Goal: Task Accomplishment & Management: Complete application form

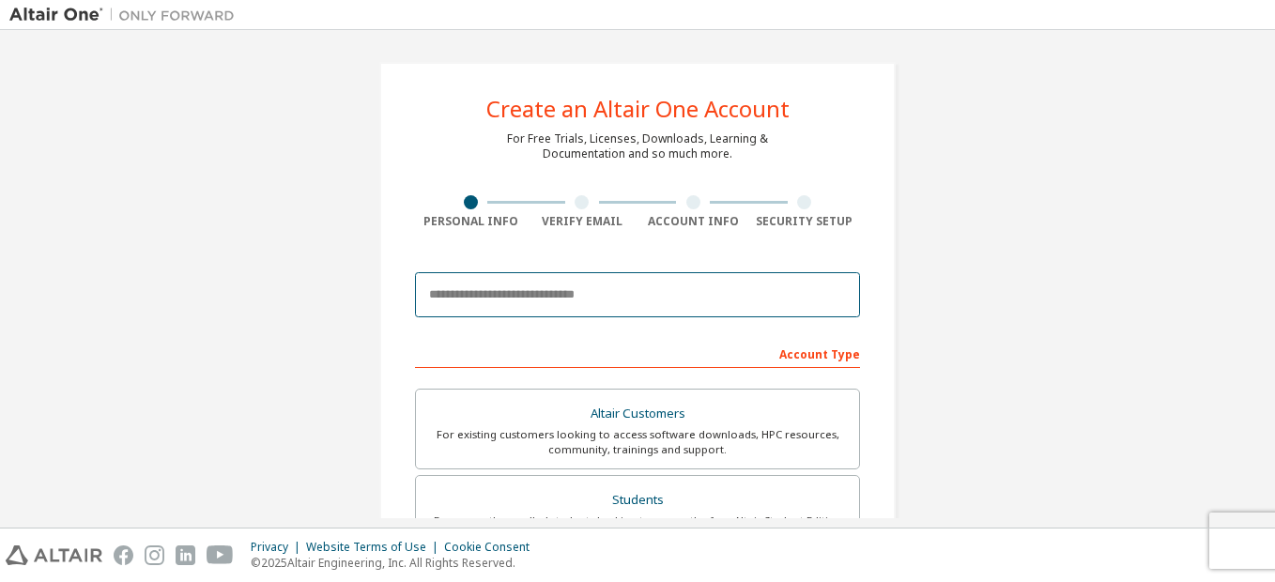
click at [455, 292] on input "email" at bounding box center [637, 294] width 445 height 45
type input "**********"
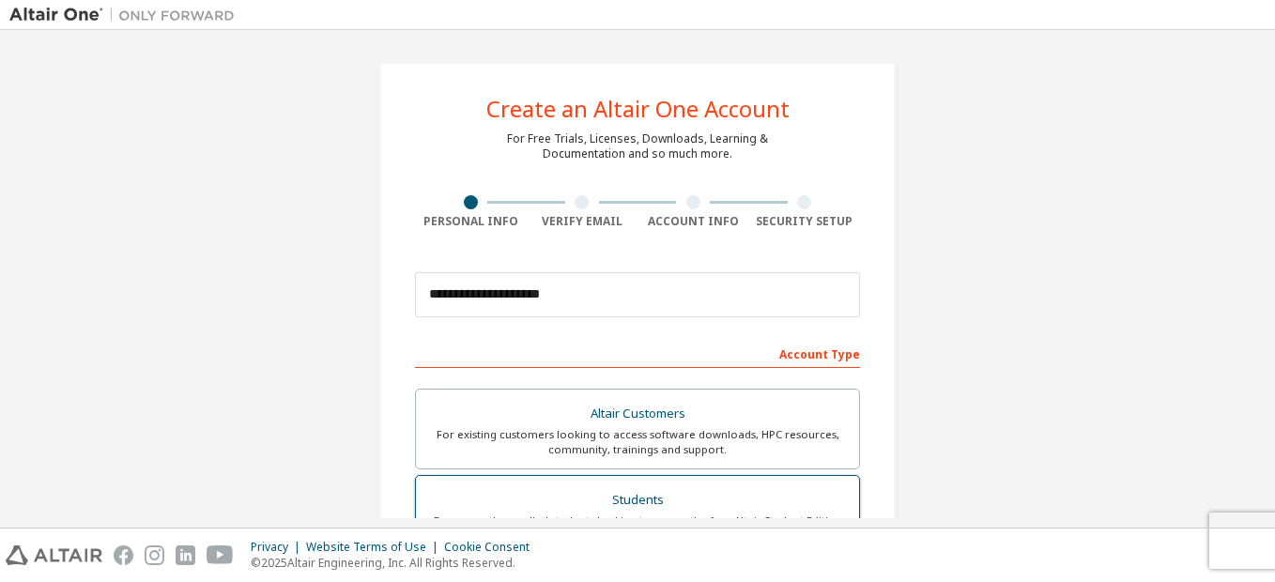
click at [615, 484] on label "Students For currently enrolled students looking to access the free Altair Stud…" at bounding box center [637, 515] width 445 height 81
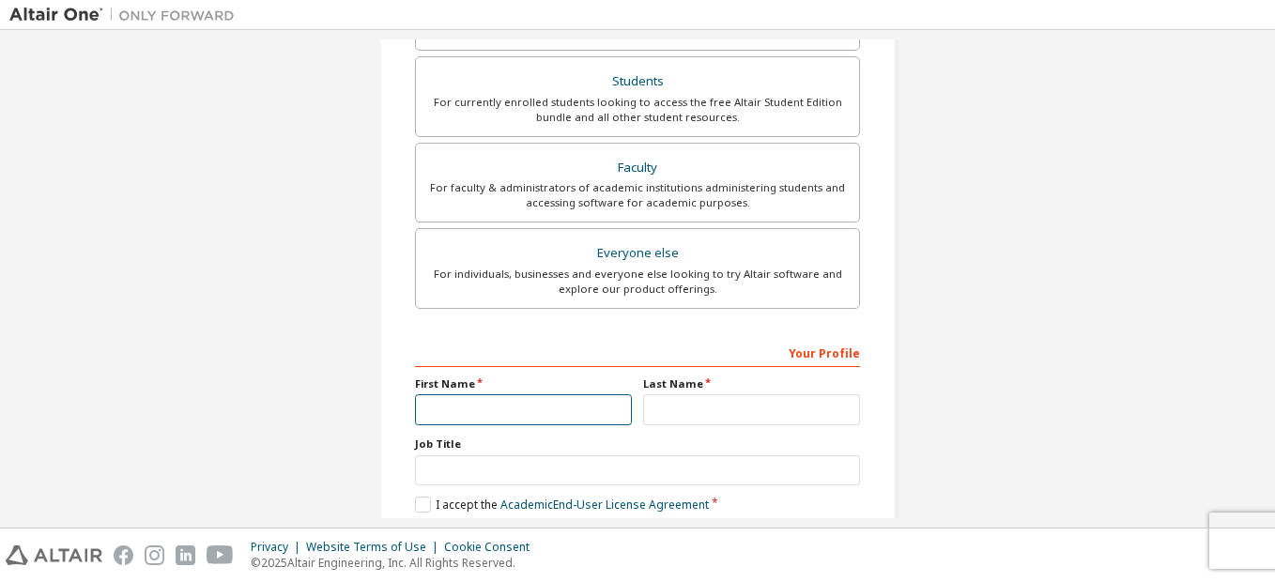
click at [541, 408] on input "text" at bounding box center [523, 409] width 217 height 31
type input "*"
type input "****"
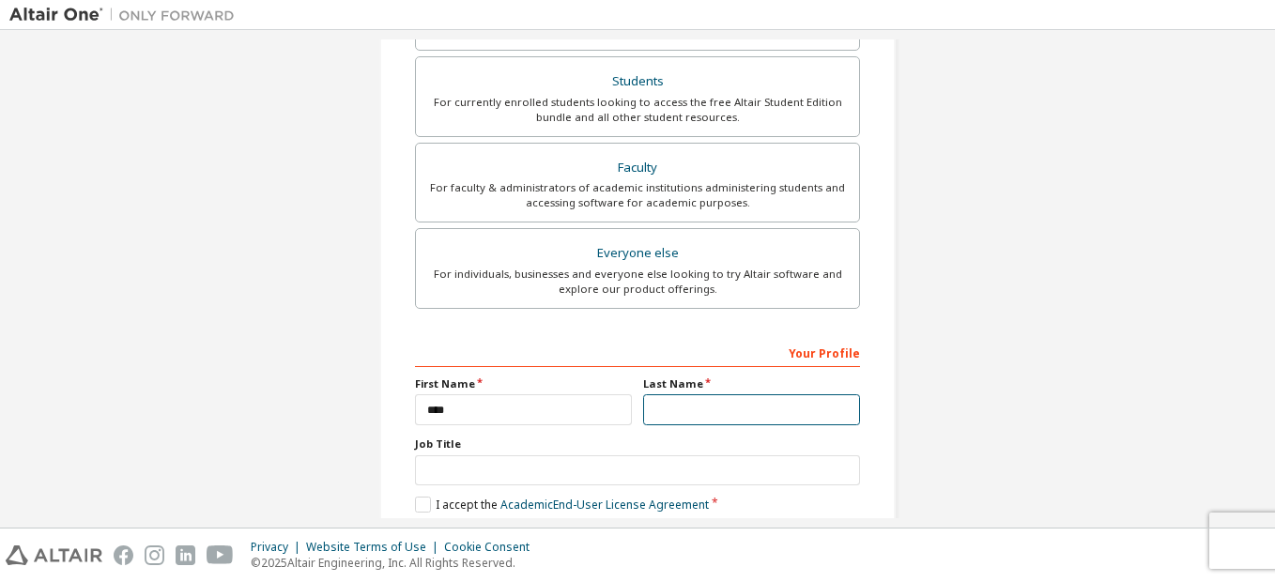
click at [711, 414] on input "text" at bounding box center [751, 409] width 217 height 31
type input "**********"
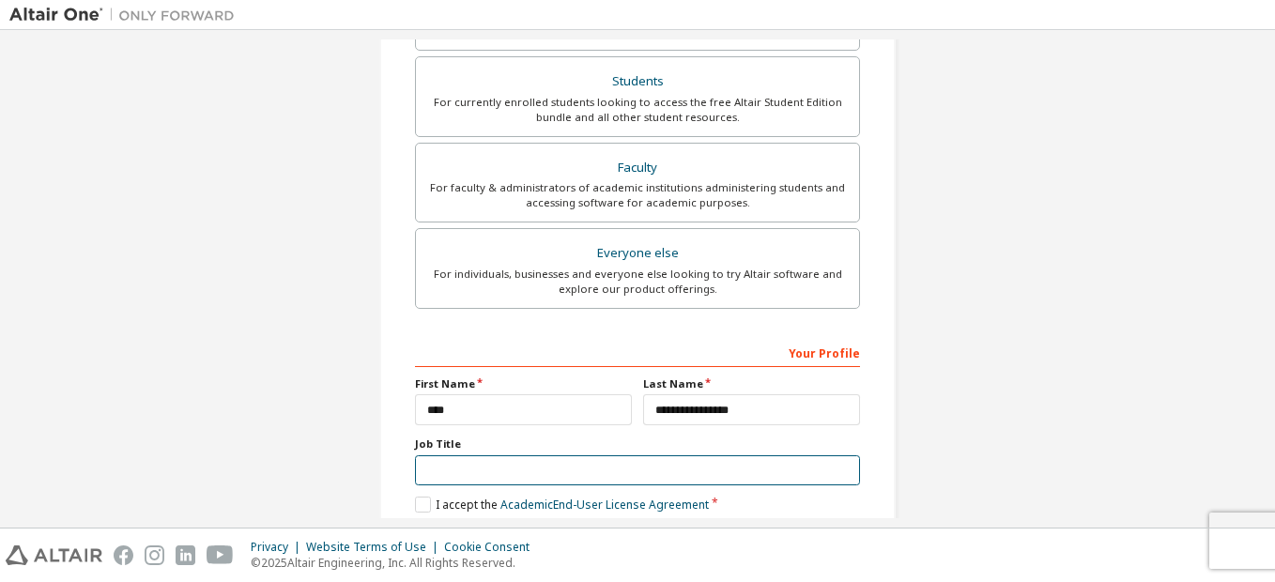
click at [600, 474] on input "text" at bounding box center [637, 470] width 445 height 31
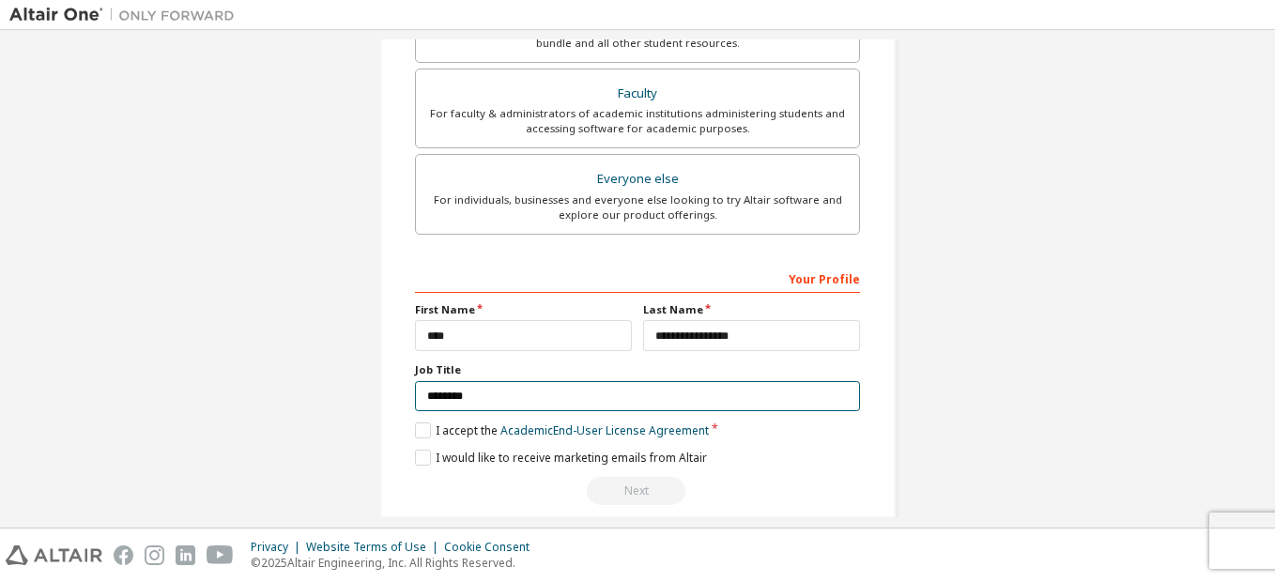
scroll to position [516, 0]
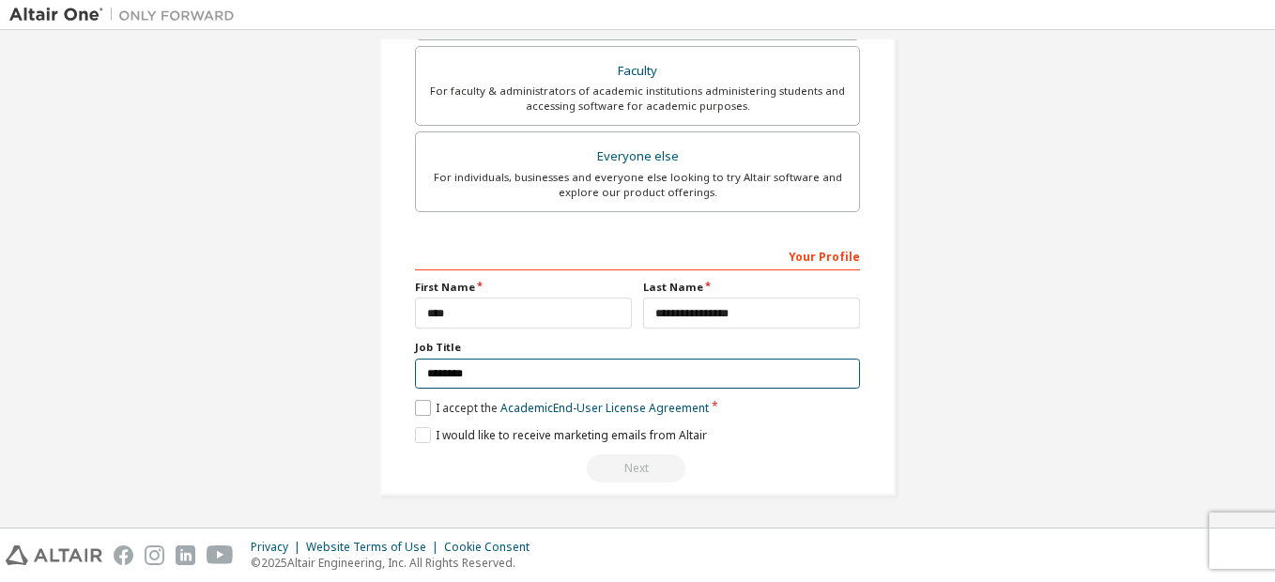
type input "********"
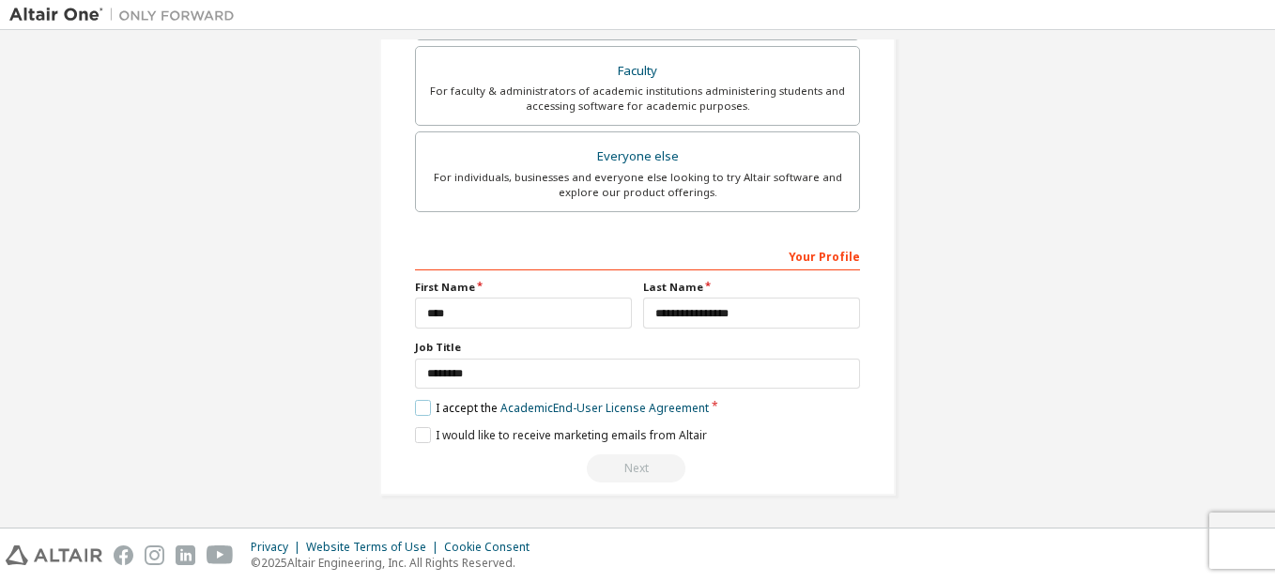
click at [418, 409] on label "I accept the Academic End-User License Agreement" at bounding box center [562, 408] width 294 height 16
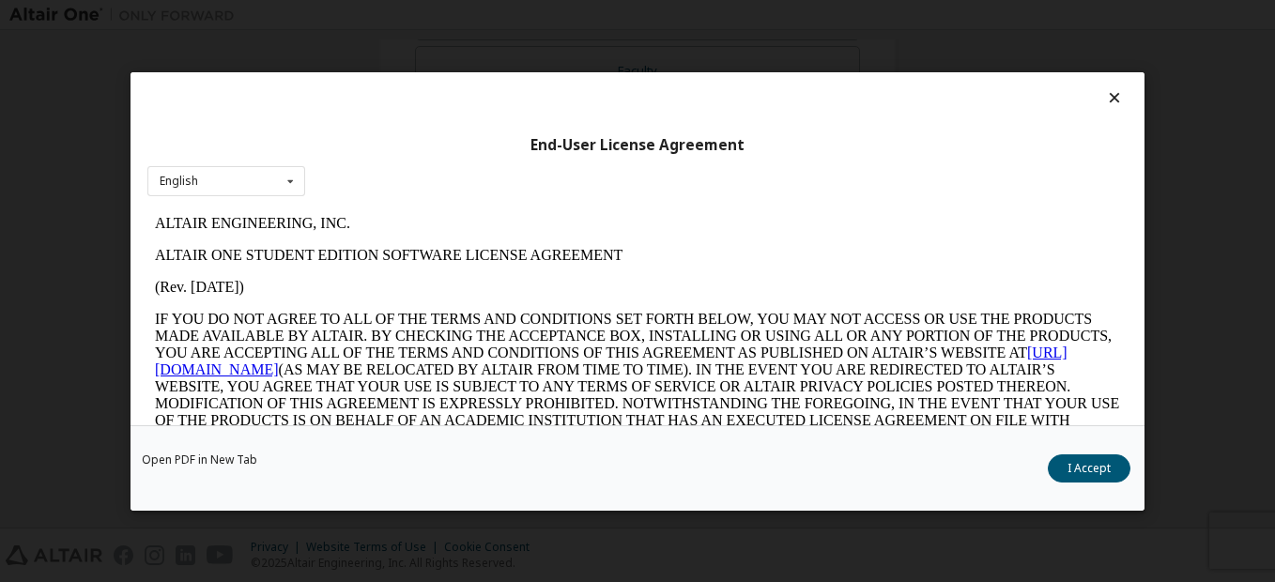
scroll to position [0, 0]
click at [1078, 472] on button "I Accept" at bounding box center [1089, 468] width 83 height 28
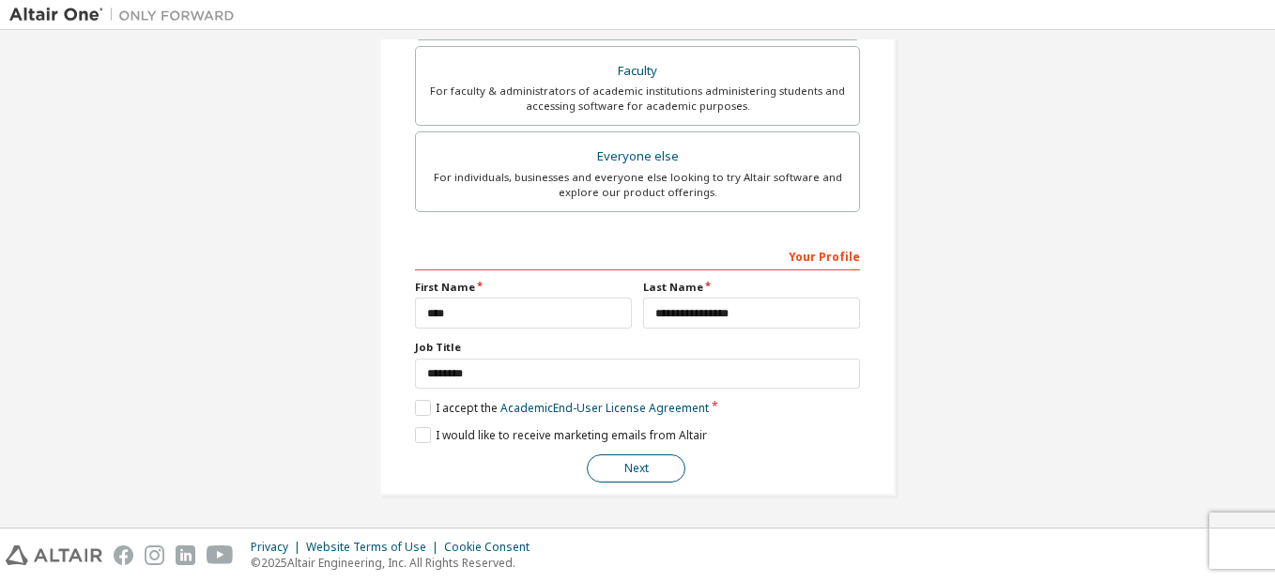
click at [638, 467] on button "Next" at bounding box center [636, 468] width 99 height 28
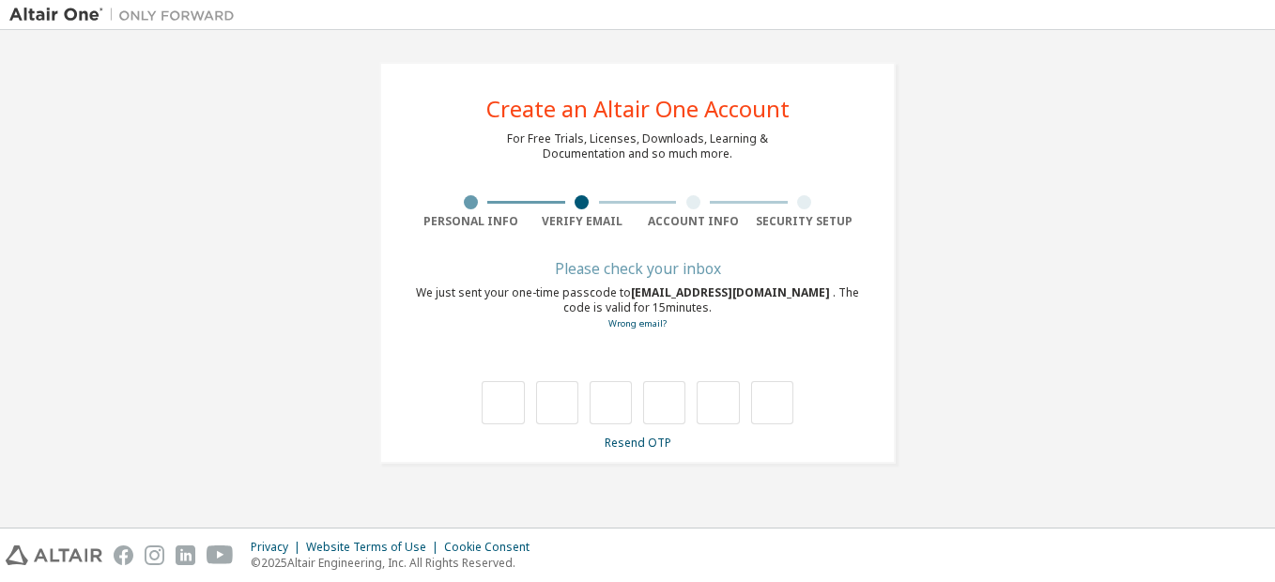
type input "*"
click at [557, 403] on input "*" at bounding box center [557, 402] width 42 height 43
click at [563, 403] on input "*" at bounding box center [557, 402] width 42 height 43
type input "*"
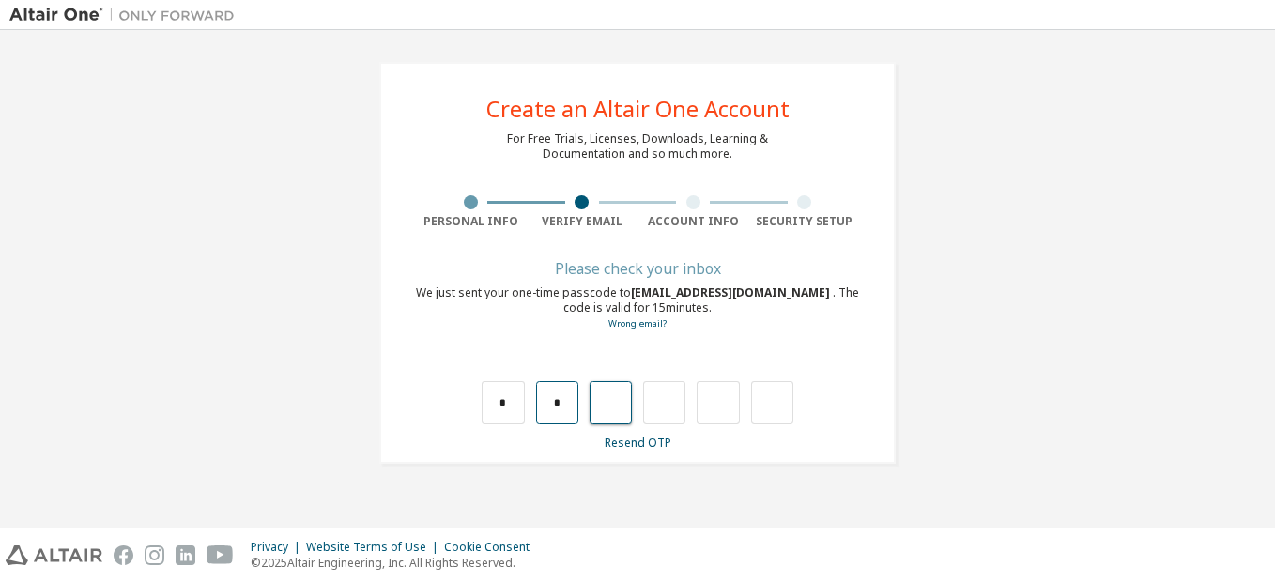
type input "*"
click at [620, 406] on input "*" at bounding box center [611, 402] width 42 height 43
click at [669, 404] on input "*" at bounding box center [664, 402] width 42 height 43
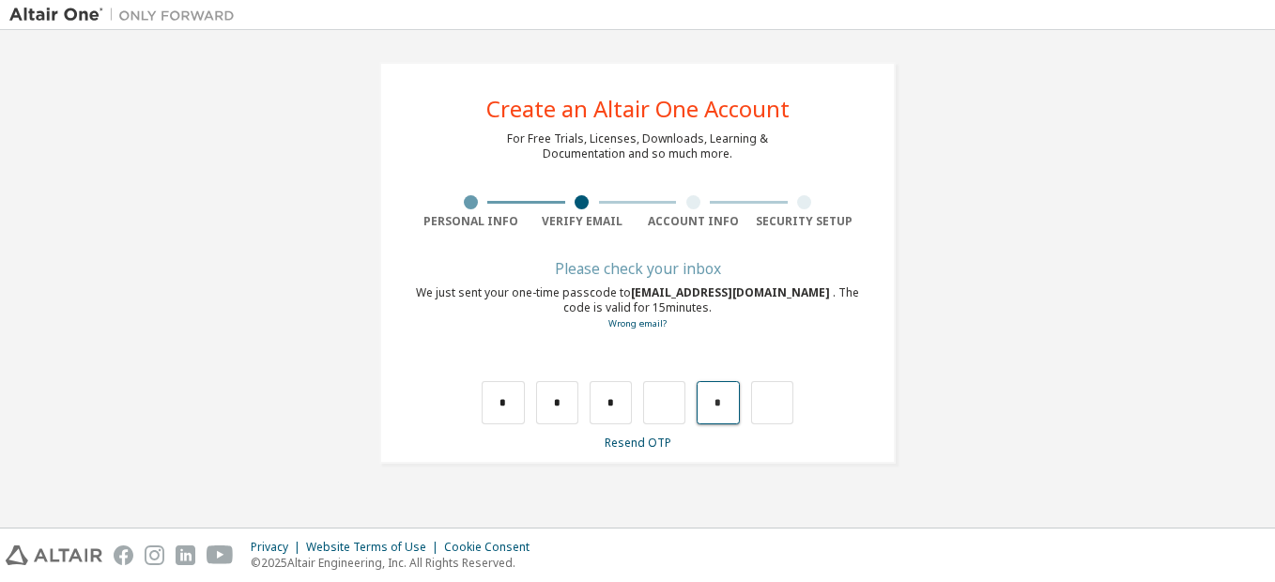
click at [708, 398] on input "*" at bounding box center [718, 402] width 42 height 43
click at [660, 418] on input "text" at bounding box center [664, 402] width 42 height 43
type input "*"
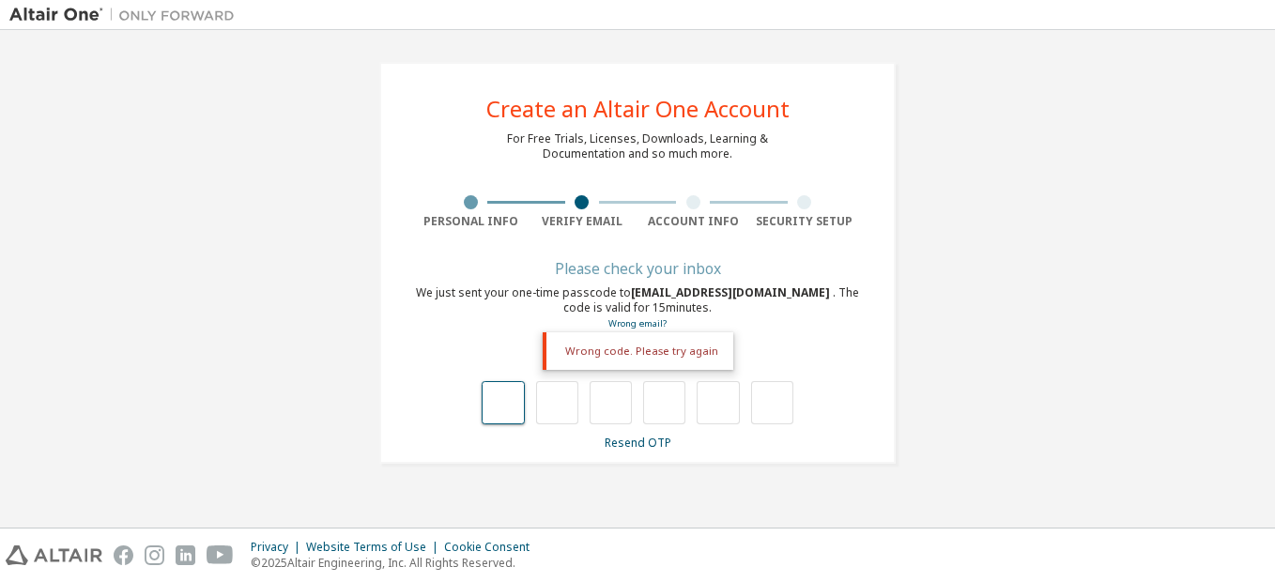
click at [493, 405] on input "text" at bounding box center [503, 402] width 42 height 43
type input "*"
click at [516, 405] on input "*" at bounding box center [503, 402] width 42 height 43
type input "*"
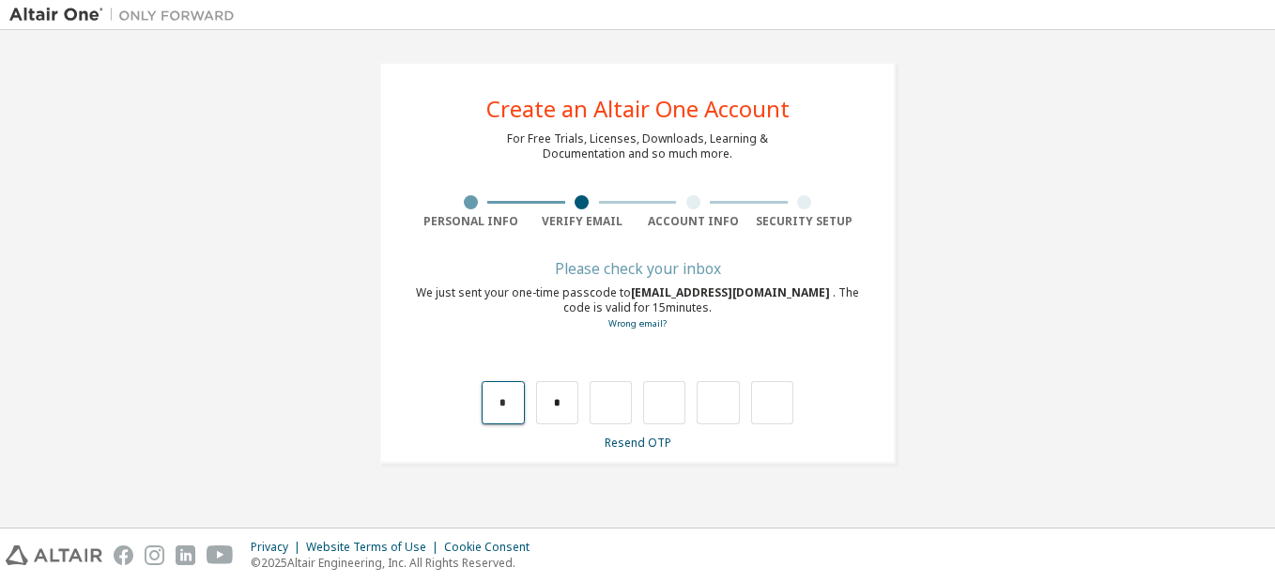
click at [516, 405] on input "*" at bounding box center [503, 402] width 42 height 43
type input "*"
click at [559, 406] on input "text" at bounding box center [557, 402] width 42 height 43
type input "*"
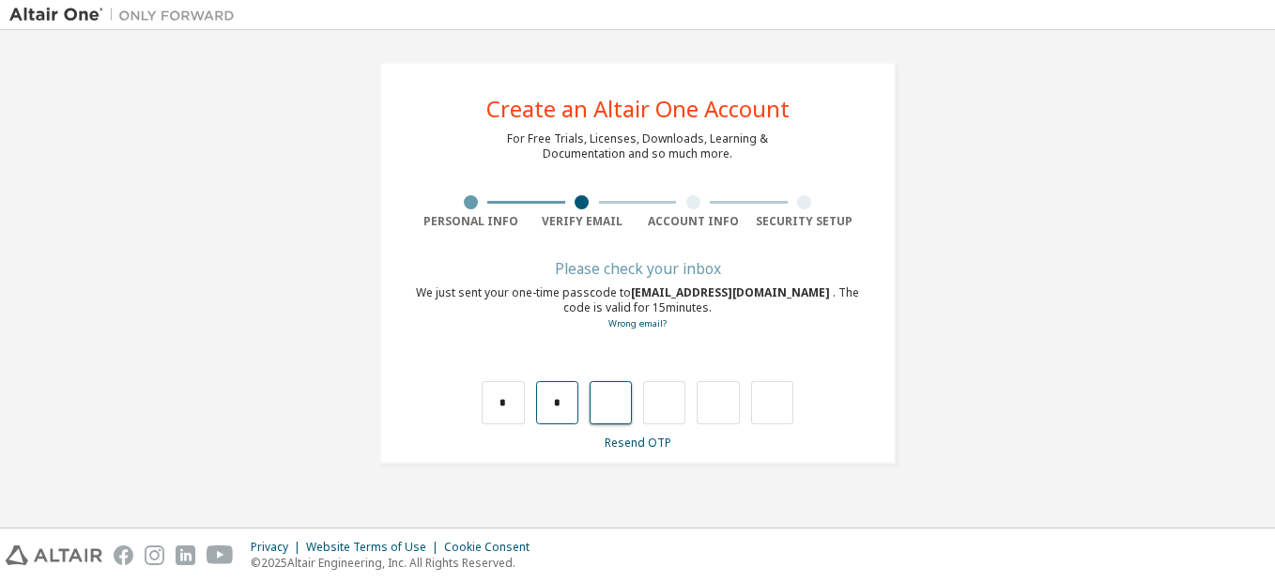
type input "*"
click at [721, 405] on input "text" at bounding box center [718, 402] width 42 height 43
click at [670, 407] on input "text" at bounding box center [664, 402] width 42 height 43
type input "*"
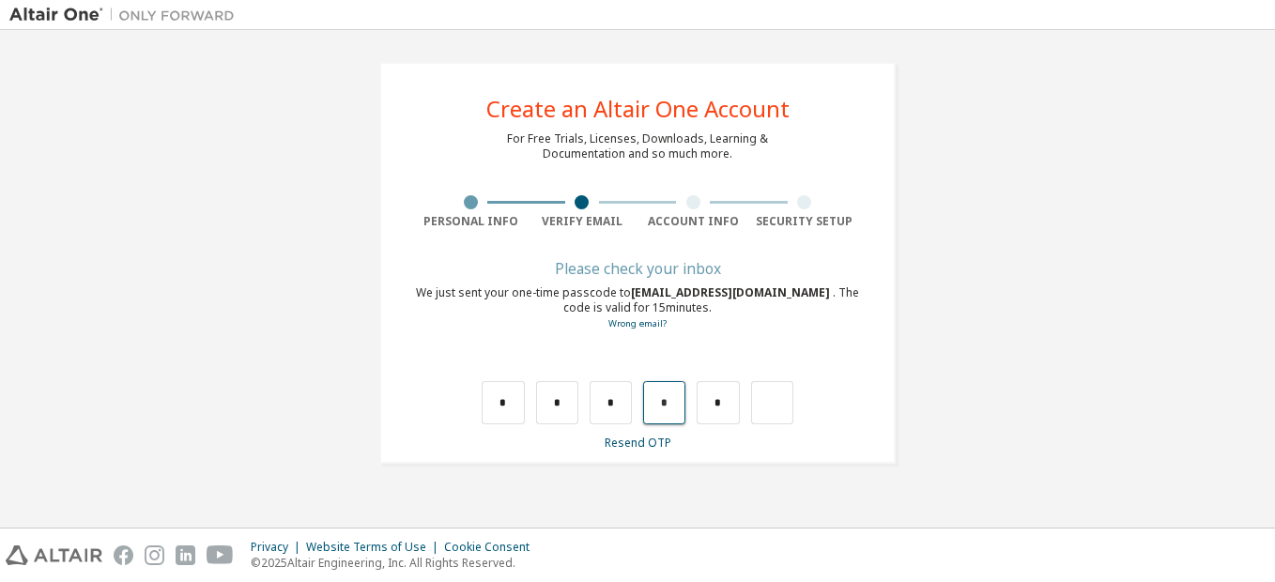
click at [670, 407] on input "*" at bounding box center [664, 402] width 42 height 43
click at [670, 407] on input "text" at bounding box center [664, 402] width 42 height 43
type input "*"
click at [718, 404] on input "text" at bounding box center [718, 402] width 42 height 43
type input "*"
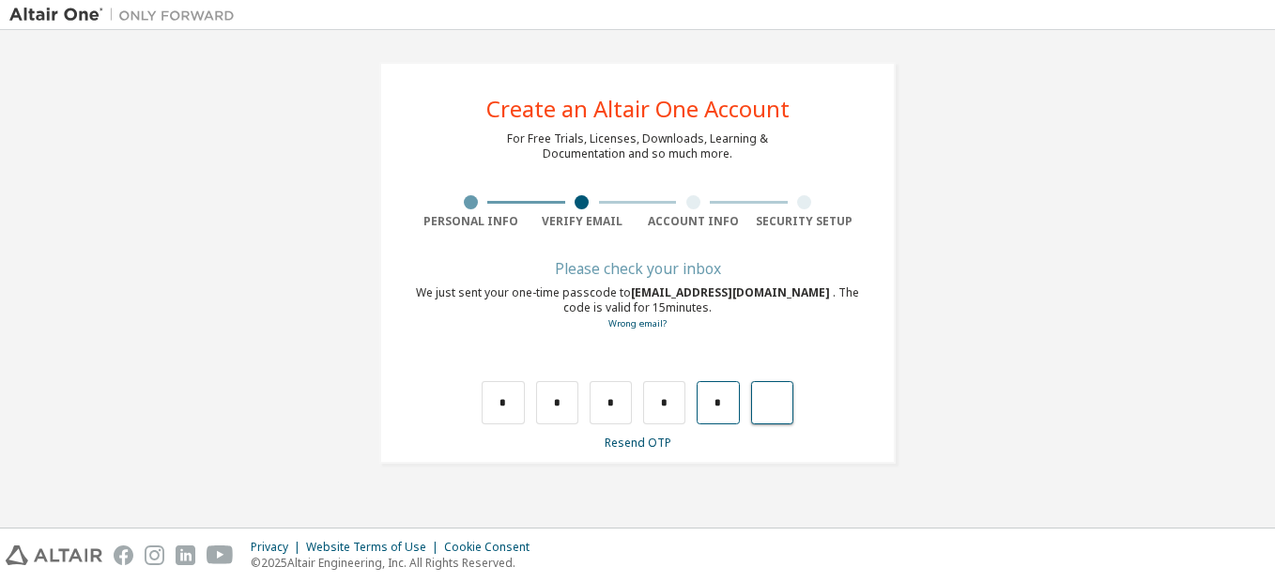
type input "*"
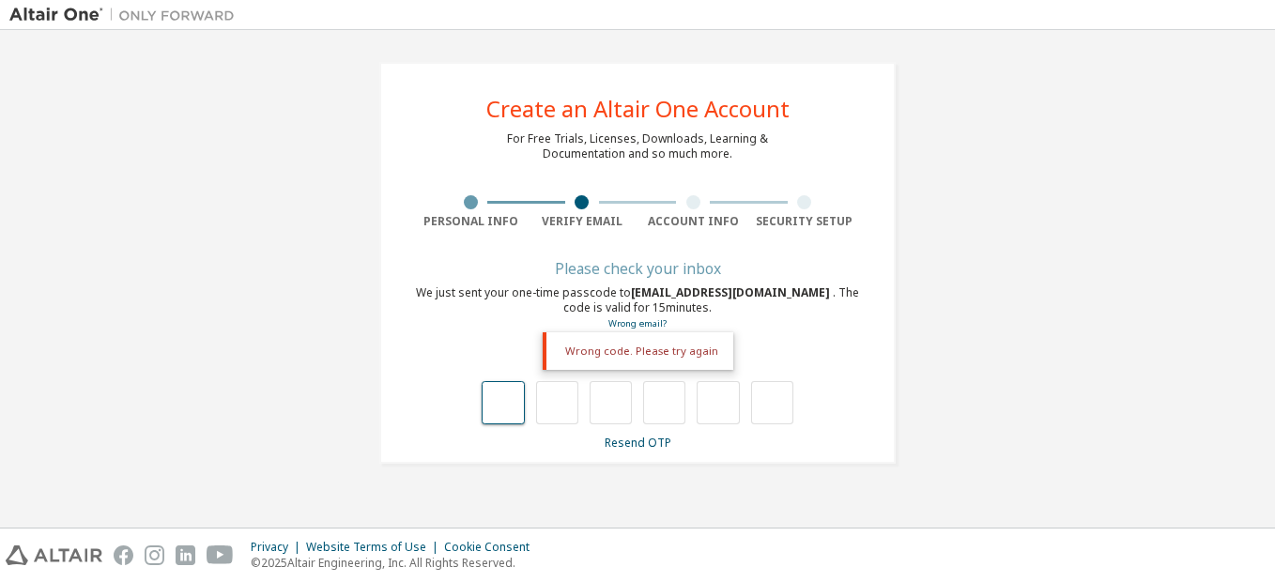
click at [485, 410] on input "text" at bounding box center [503, 402] width 42 height 43
click at [768, 398] on input "text" at bounding box center [772, 402] width 42 height 43
type input "**"
click at [510, 401] on input "text" at bounding box center [503, 402] width 42 height 43
type input "*"
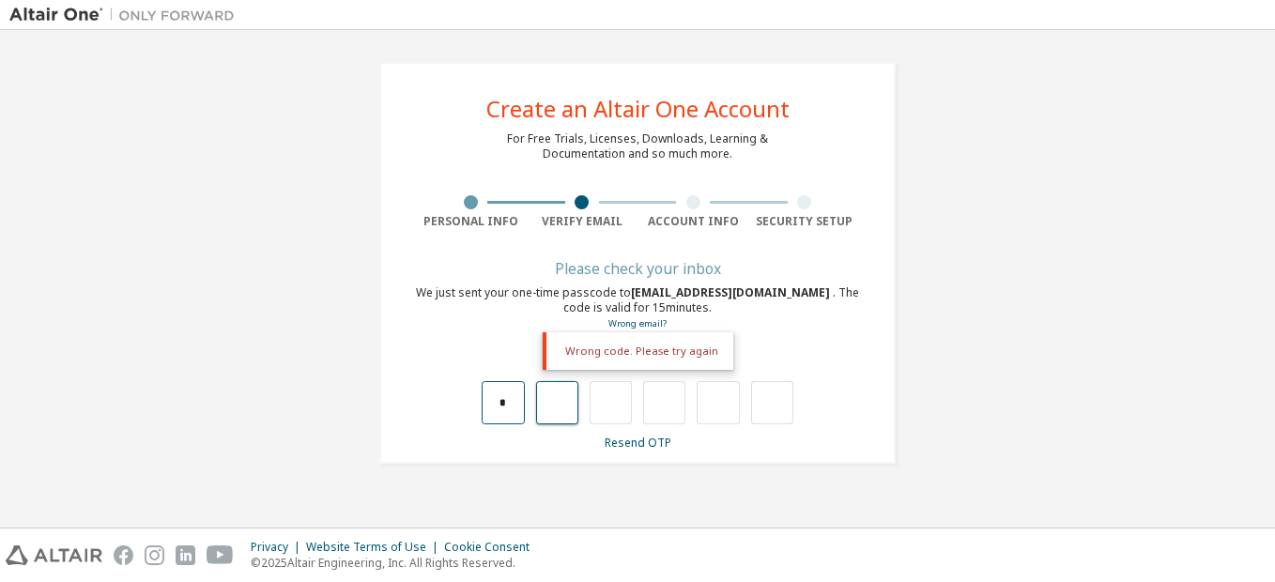
type input "*"
click at [510, 401] on input "*" at bounding box center [503, 402] width 42 height 43
type input "*"
click at [567, 402] on input "*" at bounding box center [557, 402] width 42 height 43
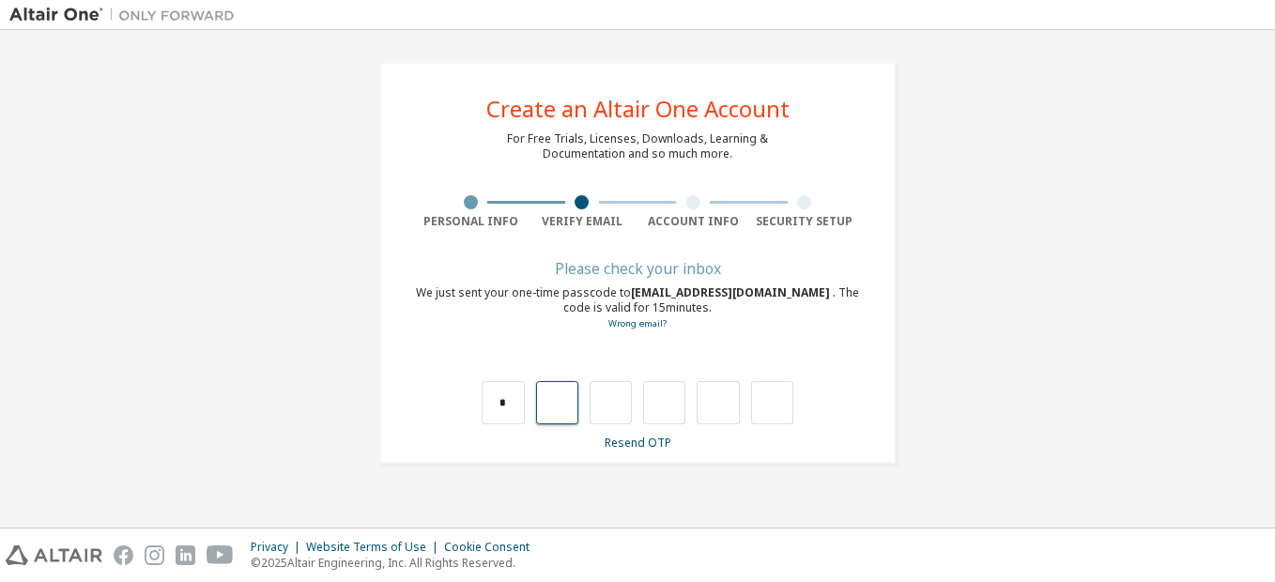
click at [555, 404] on input "text" at bounding box center [557, 402] width 42 height 43
type input "*"
click at [705, 408] on input "text" at bounding box center [718, 402] width 42 height 43
click at [649, 404] on input "text" at bounding box center [664, 402] width 42 height 43
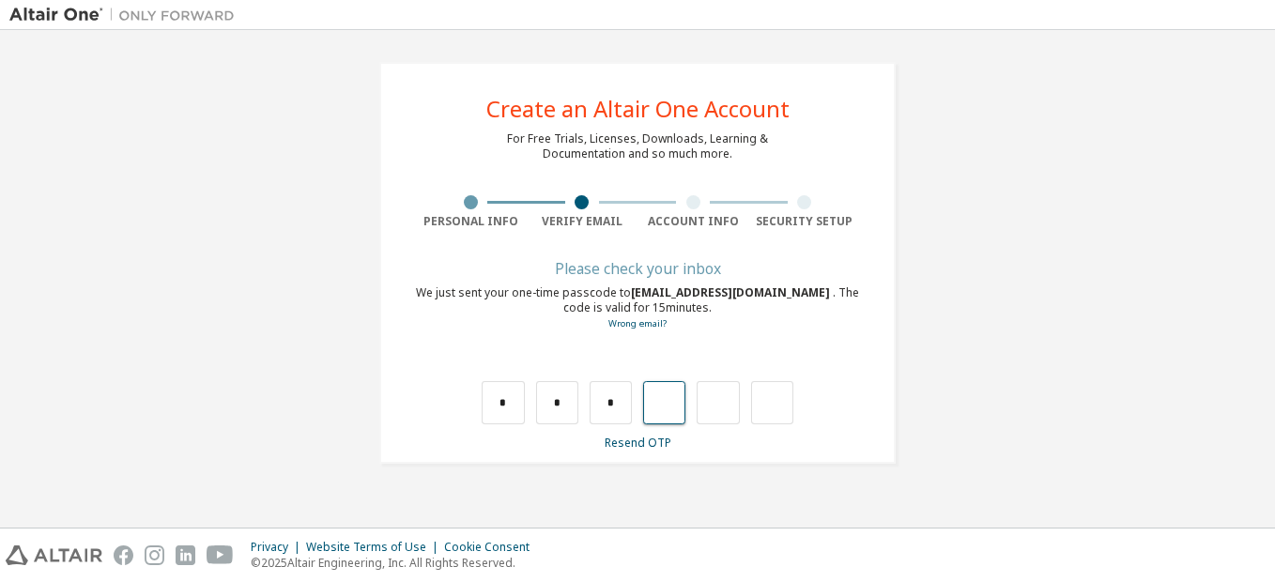
type input "*"
click at [680, 404] on input "*" at bounding box center [664, 402] width 42 height 43
click at [673, 404] on input "text" at bounding box center [664, 402] width 42 height 43
type input "*"
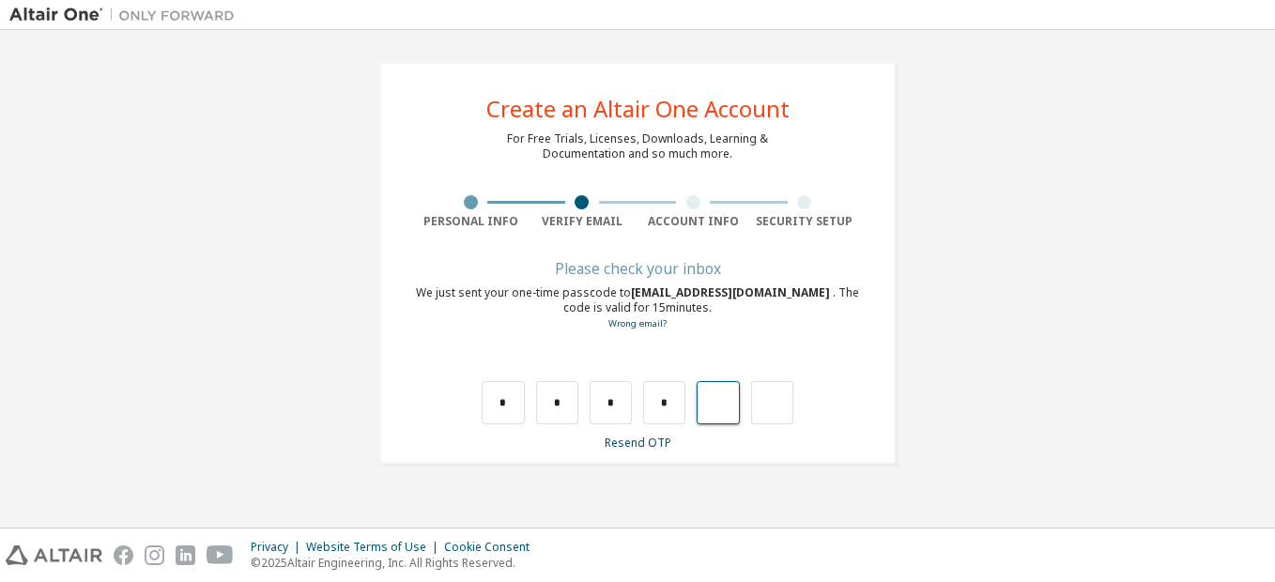
click at [727, 409] on input "text" at bounding box center [718, 402] width 42 height 43
click at [770, 403] on input "text" at bounding box center [772, 402] width 42 height 43
click at [733, 407] on input "text" at bounding box center [718, 402] width 42 height 43
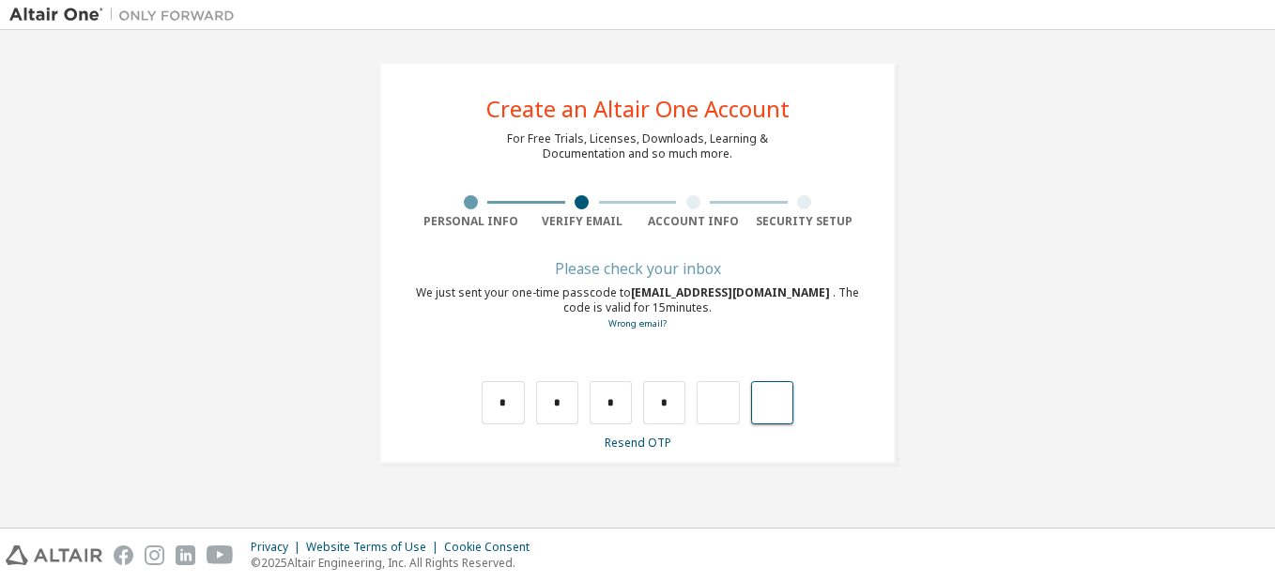
click at [768, 409] on input "text" at bounding box center [772, 402] width 42 height 43
click at [697, 404] on input "text" at bounding box center [718, 402] width 42 height 43
type input "*"
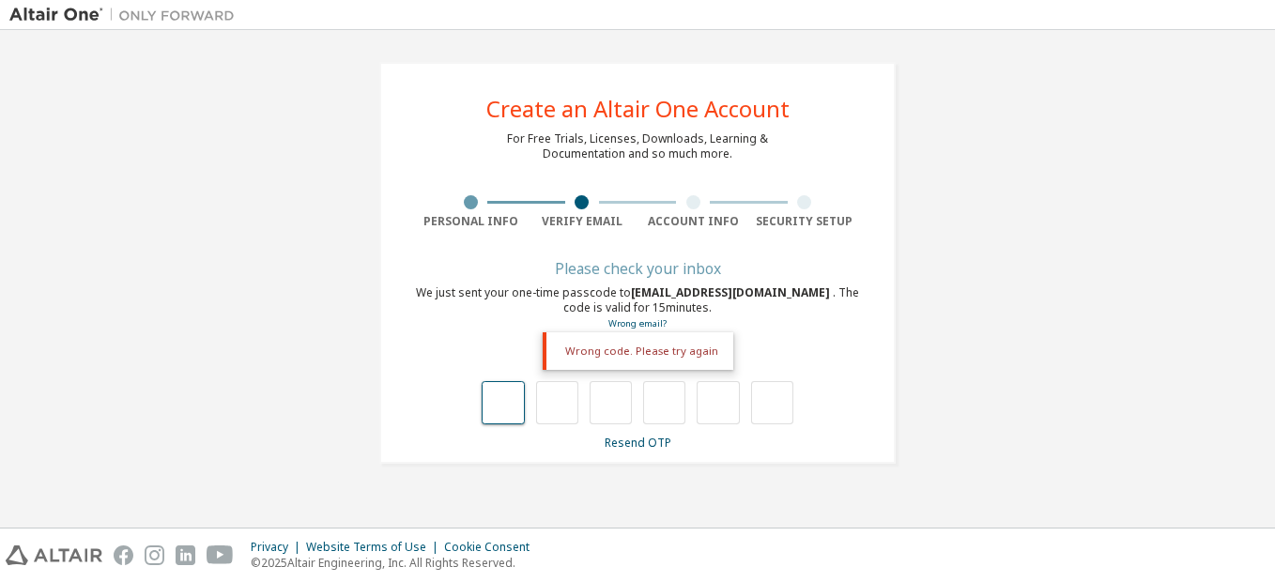
click at [495, 398] on input "text" at bounding box center [503, 402] width 42 height 43
type input "*"
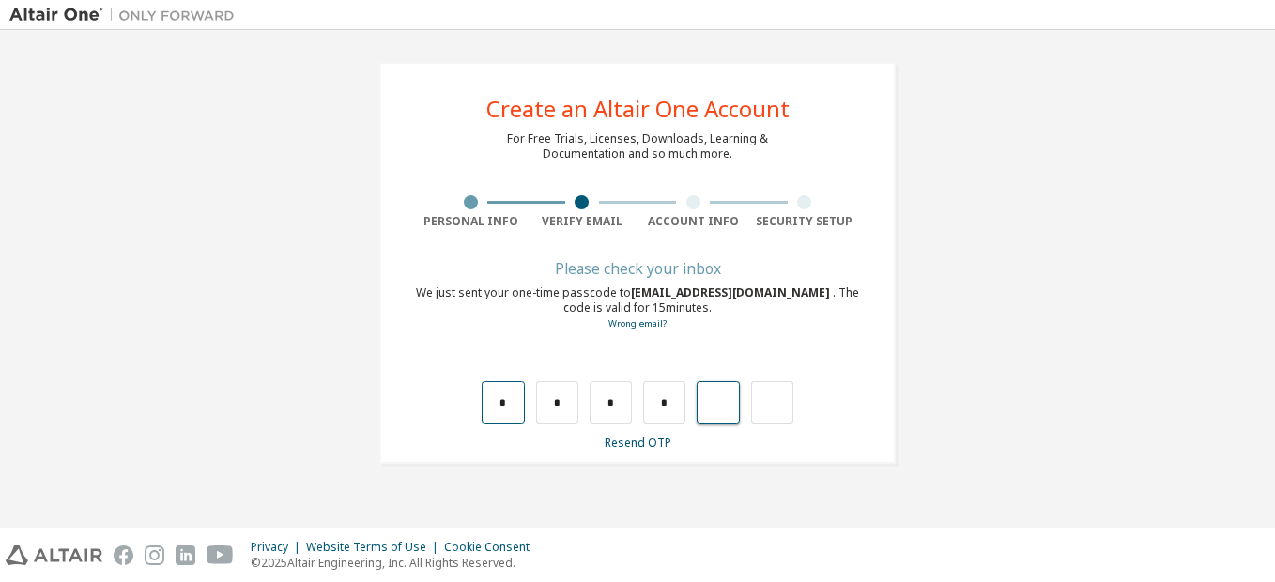
type input "*"
click at [485, 412] on input "text" at bounding box center [503, 402] width 42 height 43
type input "*"
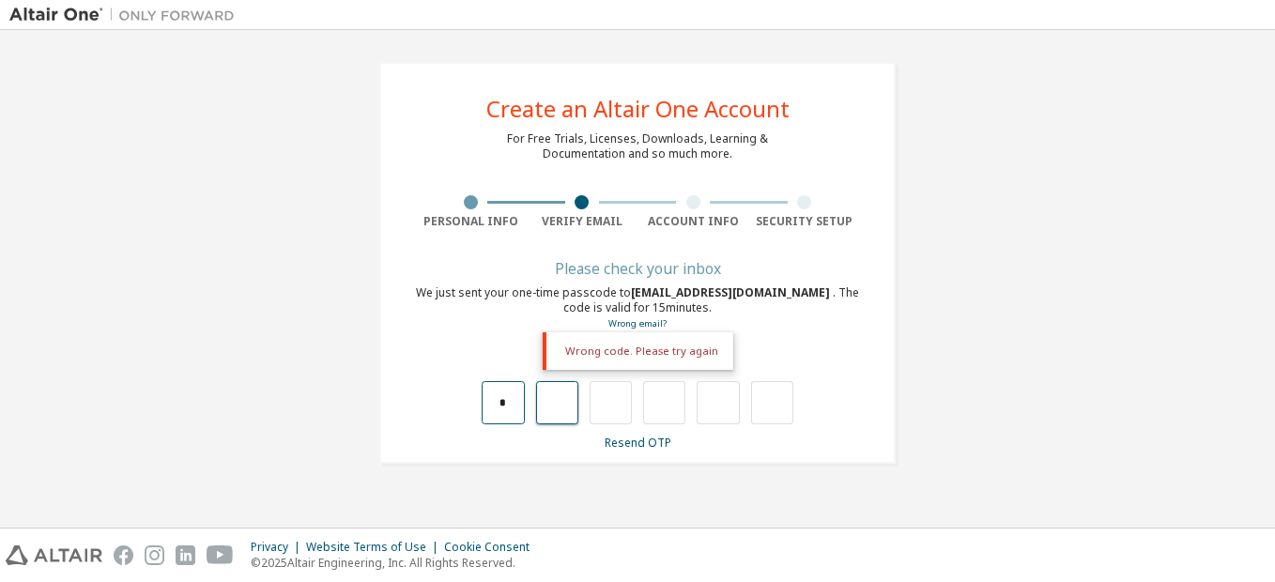
type input "*"
click at [558, 399] on input "*" at bounding box center [557, 402] width 42 height 43
type input "*"
click at [558, 399] on input "*" at bounding box center [557, 402] width 42 height 43
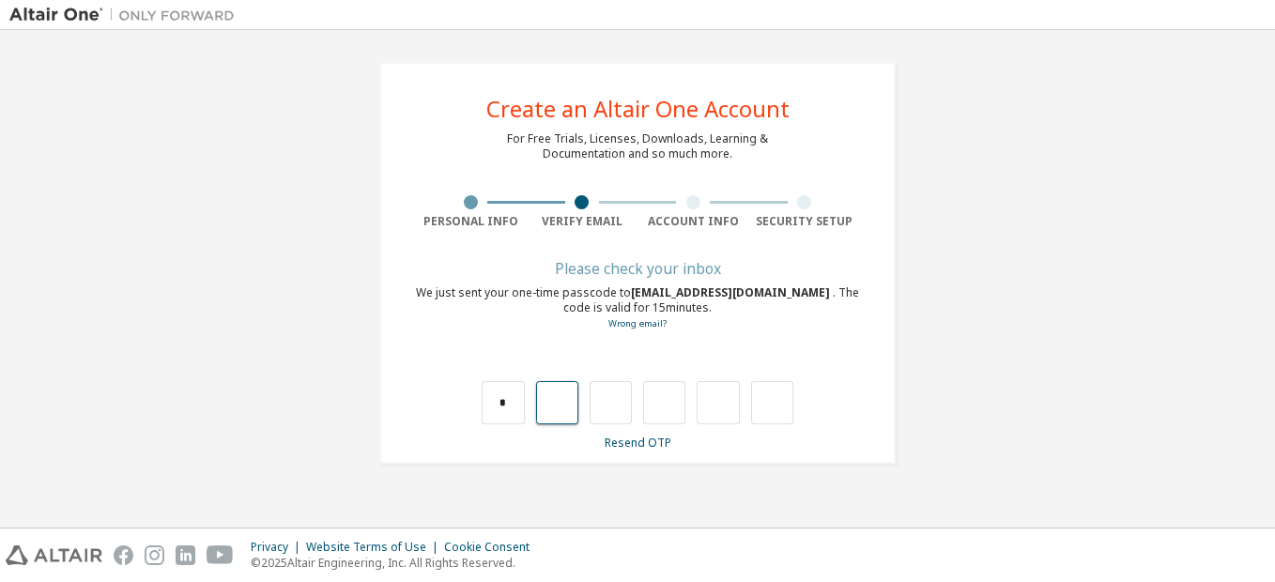
click at [542, 406] on input "text" at bounding box center [557, 402] width 42 height 43
type input "*"
click at [625, 412] on input "*" at bounding box center [611, 402] width 42 height 43
click at [662, 408] on input "text" at bounding box center [664, 402] width 42 height 43
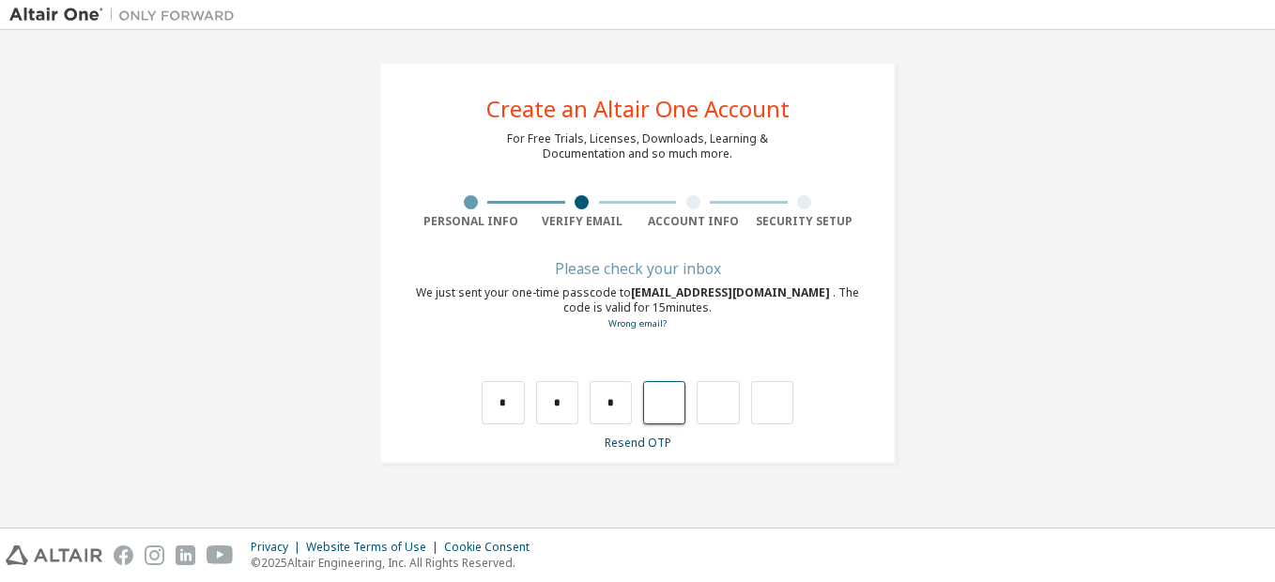
type input "*"
click at [722, 408] on input "*" at bounding box center [718, 402] width 42 height 43
type input "*"
click at [722, 408] on input "*" at bounding box center [718, 402] width 42 height 43
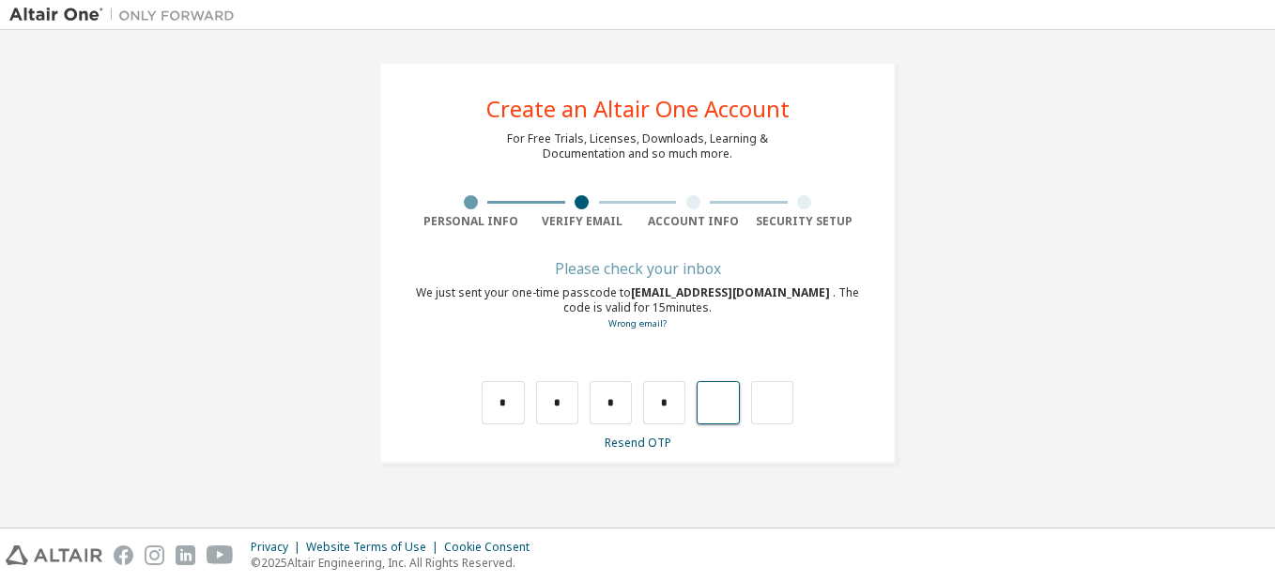
click at [699, 401] on input "text" at bounding box center [718, 402] width 42 height 43
type input "*"
click at [627, 437] on link "Resend OTP" at bounding box center [638, 443] width 67 height 16
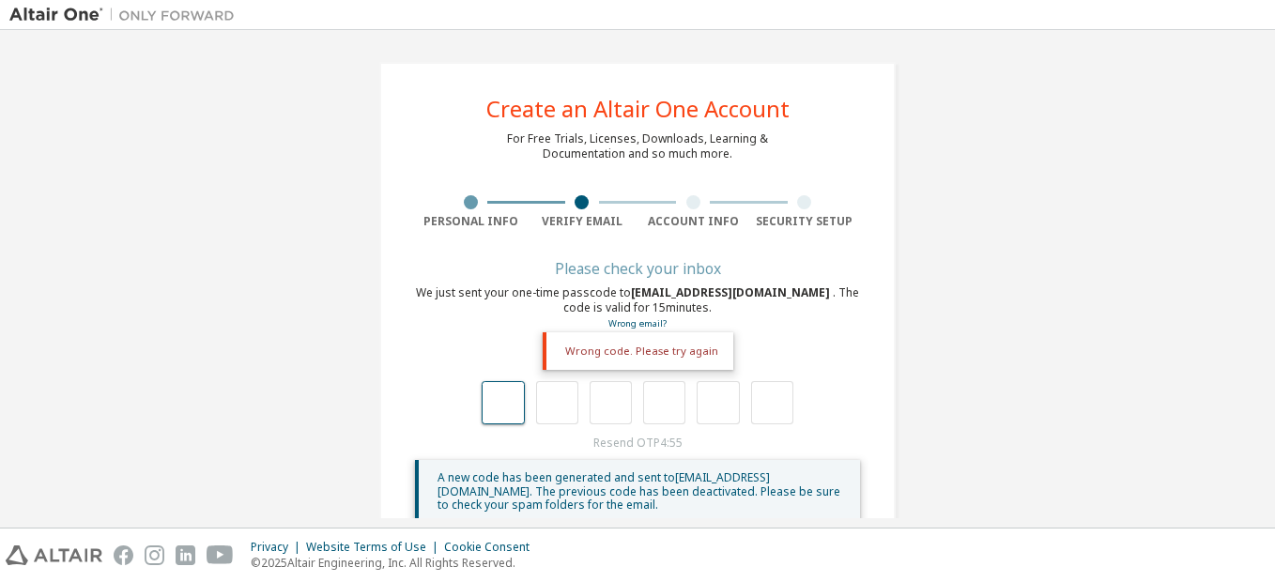
click at [494, 396] on input "text" at bounding box center [503, 402] width 42 height 43
type input "*"
click at [500, 409] on input "*" at bounding box center [503, 402] width 42 height 43
type input "*"
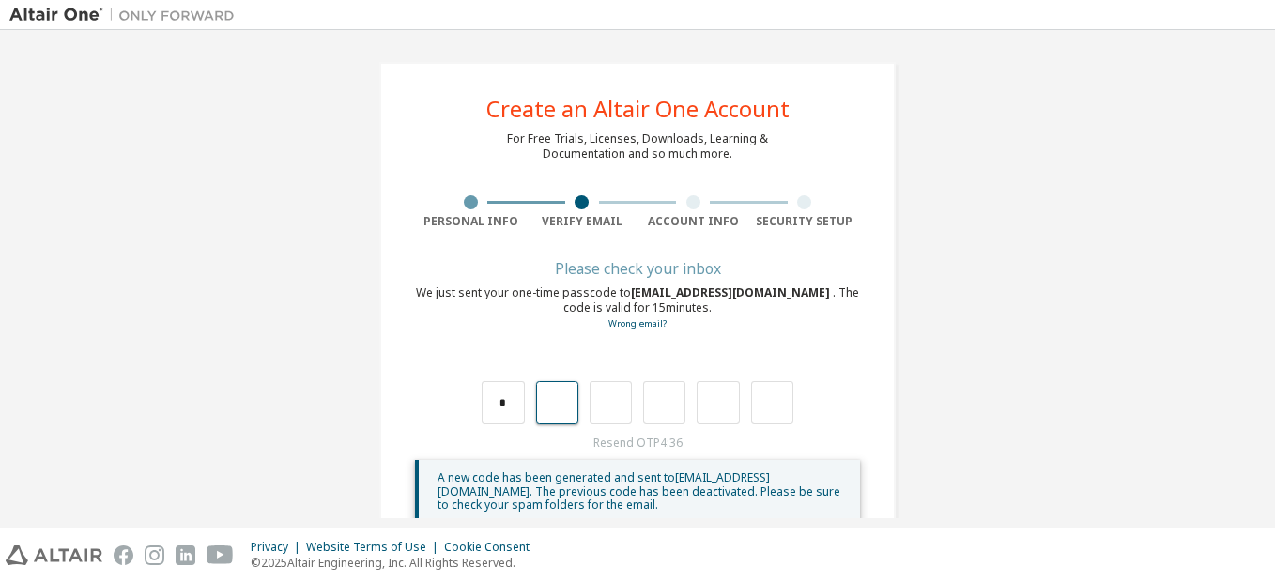
type input "*"
click at [556, 399] on input "*" at bounding box center [557, 402] width 42 height 43
type input "*"
click at [556, 399] on input "*" at bounding box center [557, 402] width 42 height 43
click at [556, 399] on input "text" at bounding box center [557, 402] width 42 height 43
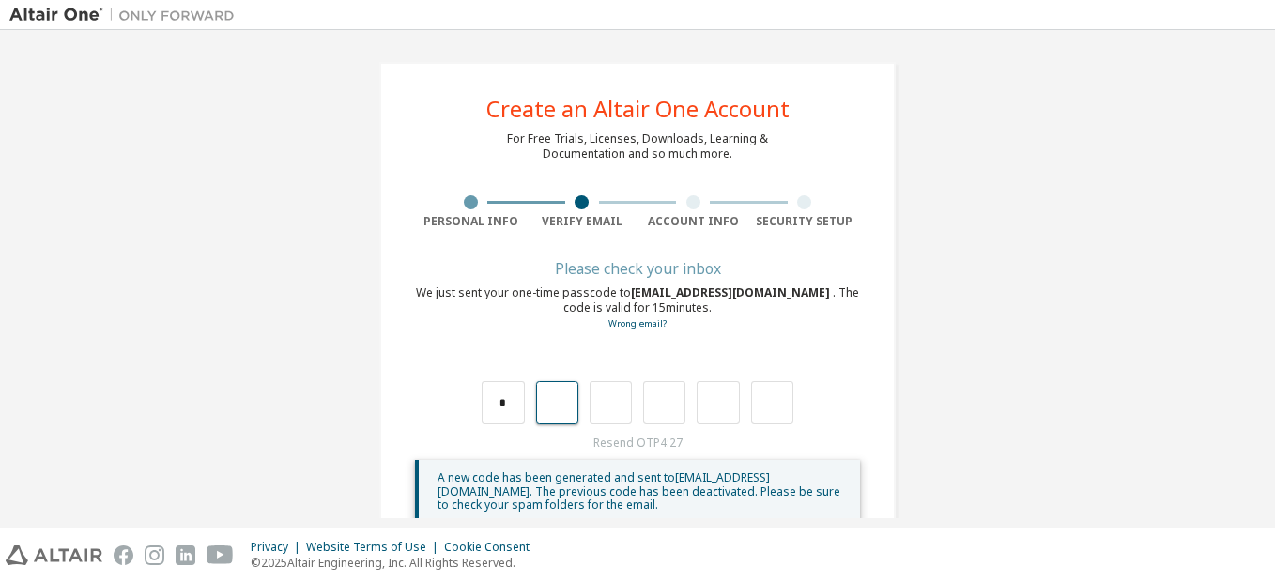
type input "*"
click at [612, 410] on input "*" at bounding box center [611, 402] width 42 height 43
click at [612, 410] on input "text" at bounding box center [611, 402] width 42 height 43
type input "*"
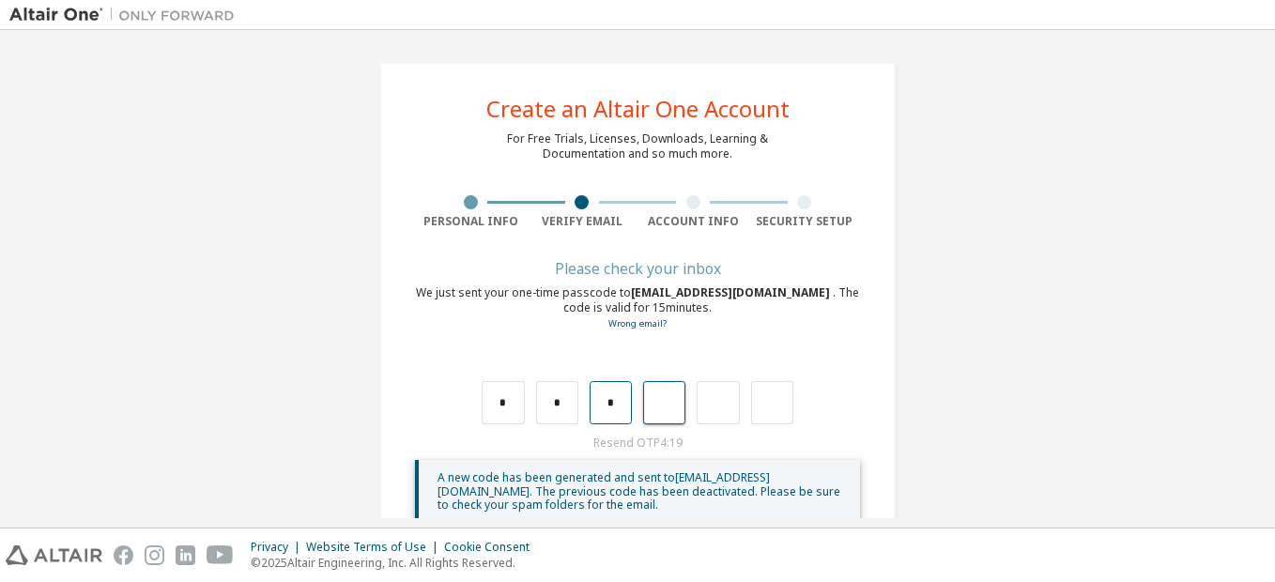
type input "*"
click at [669, 403] on input "*" at bounding box center [664, 402] width 42 height 43
click at [669, 403] on input "text" at bounding box center [664, 402] width 42 height 43
type input "*"
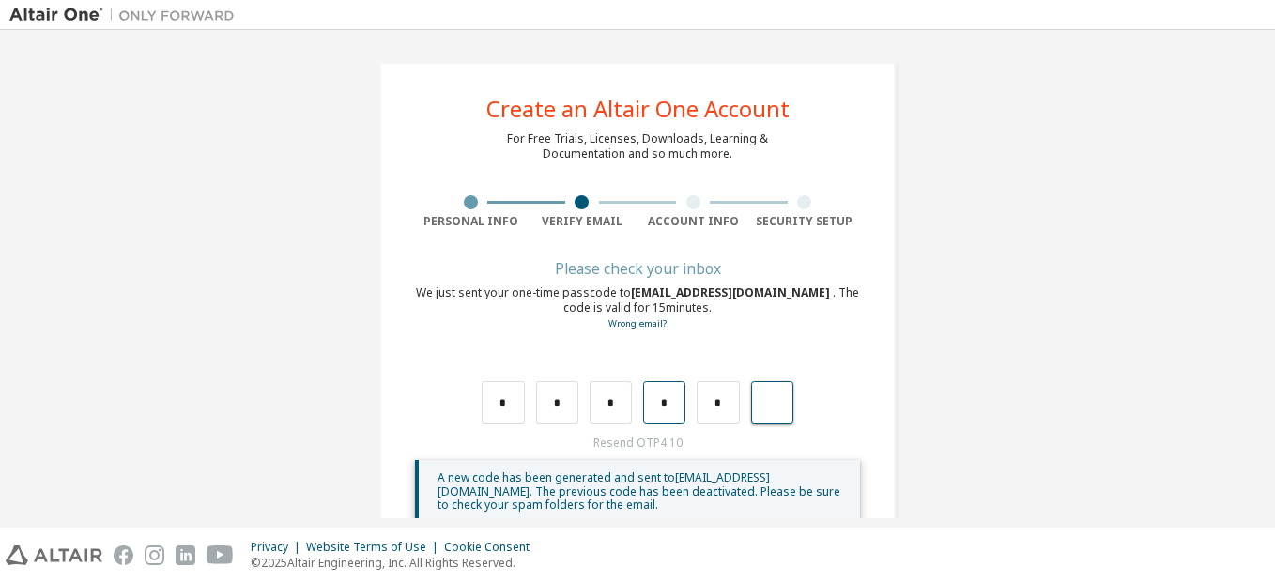
type input "**"
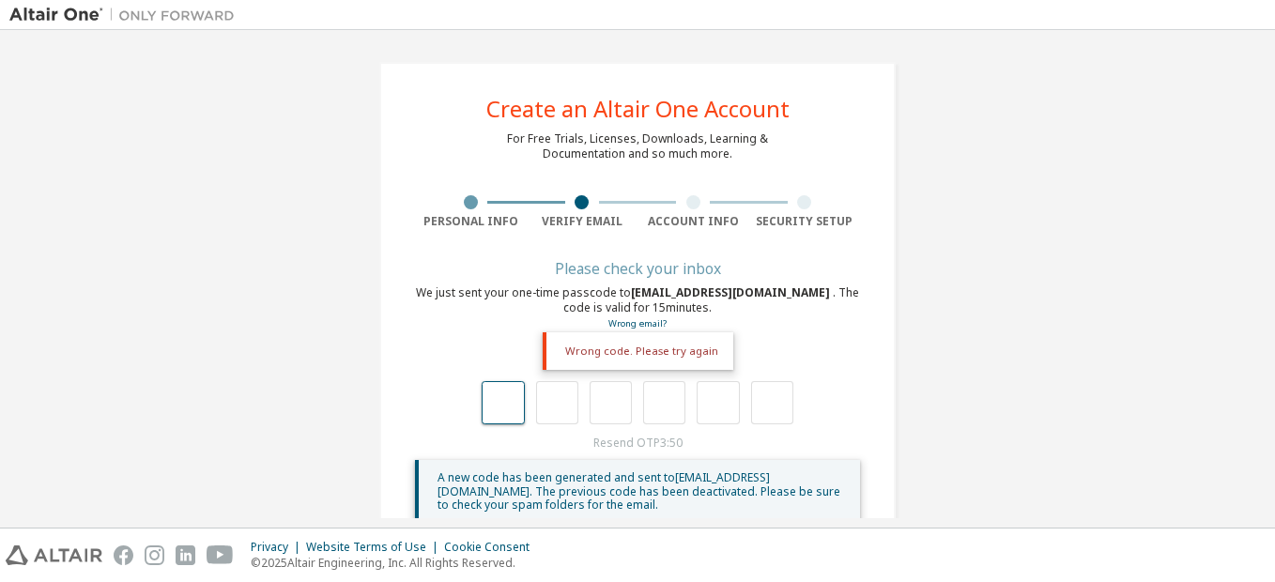
click at [504, 402] on input "text" at bounding box center [503, 402] width 42 height 43
type input "*"
click at [957, 323] on div "**********" at bounding box center [637, 299] width 1256 height 520
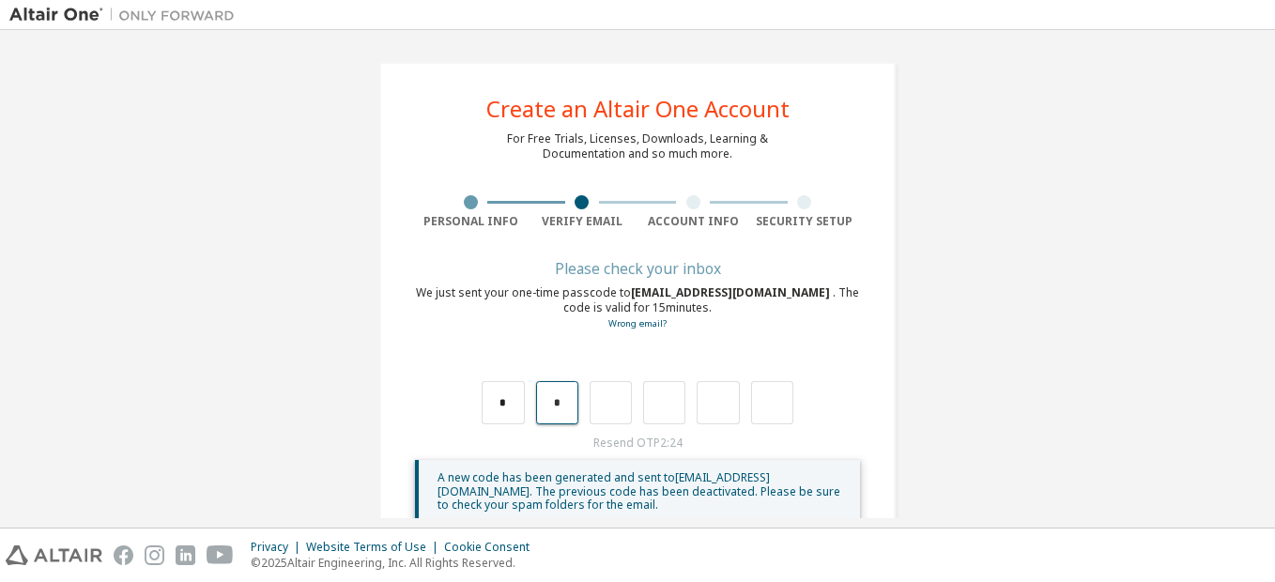
click at [566, 413] on input "*" at bounding box center [557, 402] width 42 height 43
type input "*"
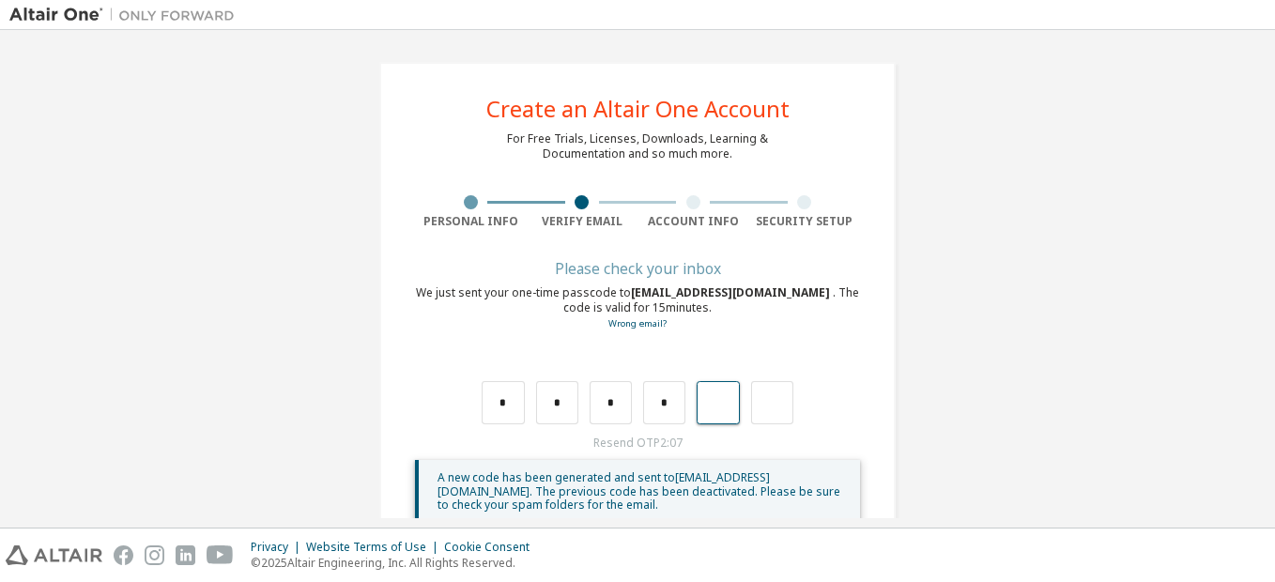
type input "*"
